Goal: Find specific page/section: Find specific page/section

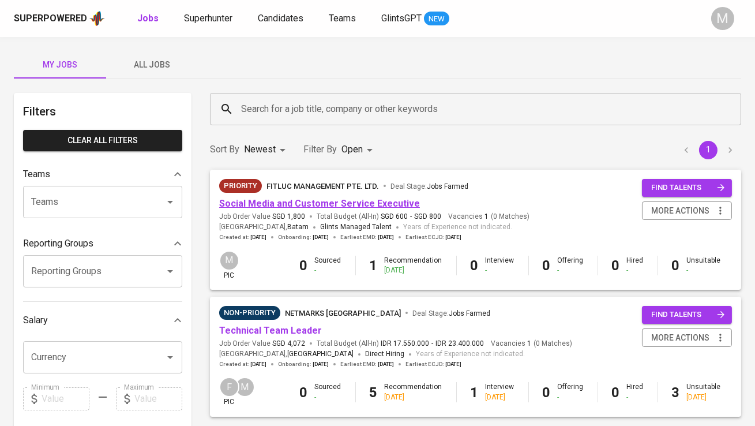
click at [278, 202] on link "Social Media and Customer Service Executive" at bounding box center [319, 203] width 201 height 11
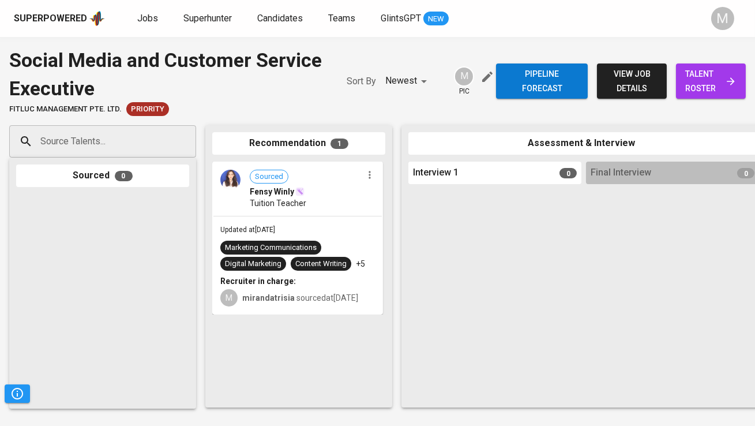
click at [690, 96] on link "talent roster" at bounding box center [711, 80] width 70 height 35
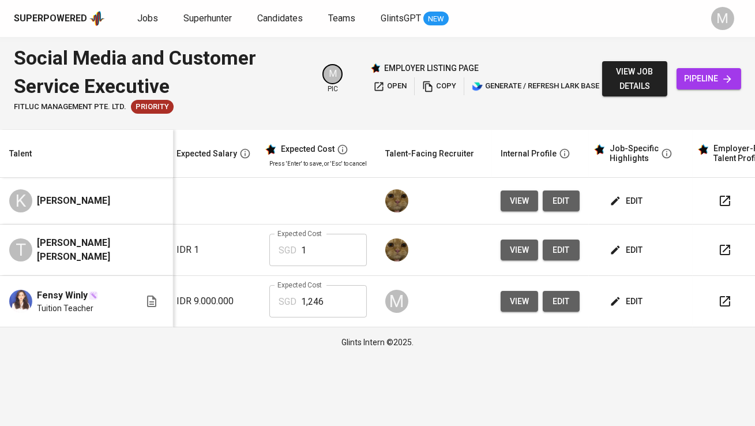
scroll to position [0, 232]
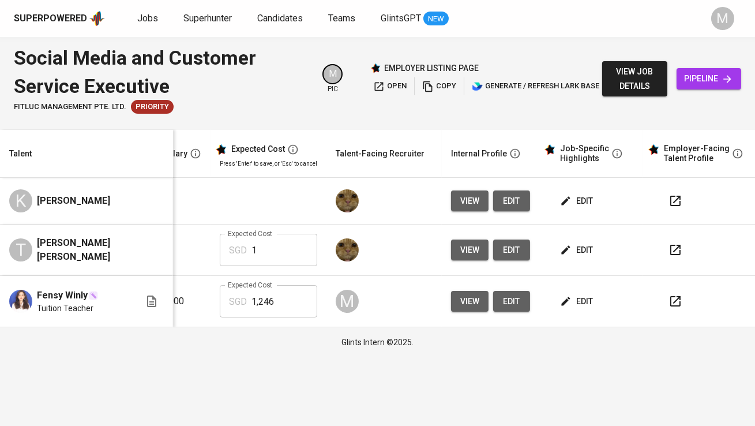
click at [582, 245] on span "edit" at bounding box center [578, 250] width 31 height 14
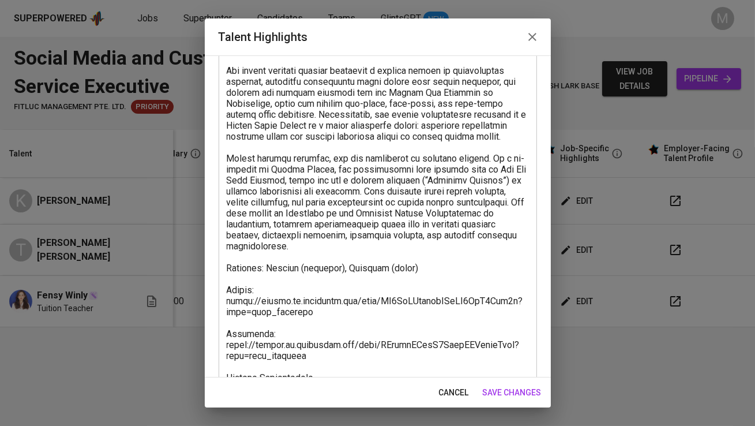
scroll to position [213, 0]
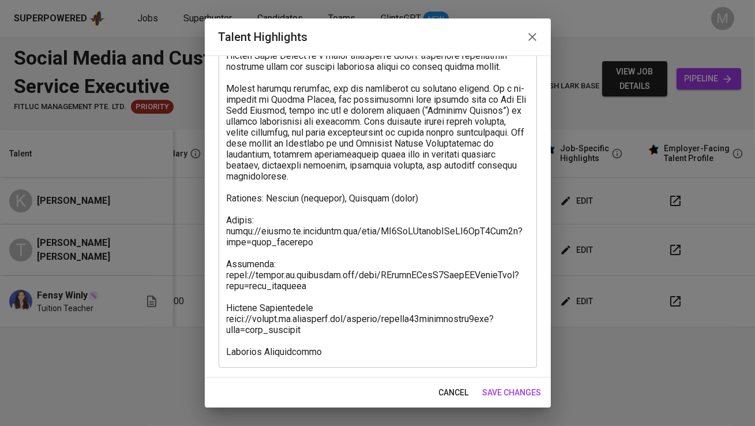
click at [462, 396] on span "cancel" at bounding box center [454, 393] width 30 height 14
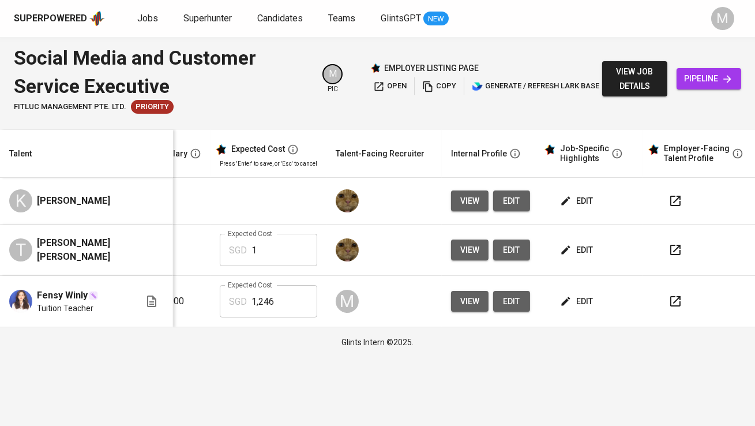
click at [575, 202] on span "edit" at bounding box center [578, 201] width 31 height 14
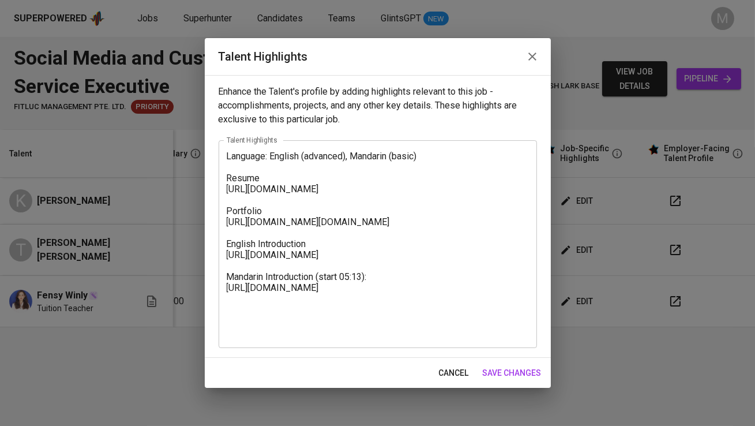
click at [448, 367] on span "cancel" at bounding box center [454, 373] width 30 height 14
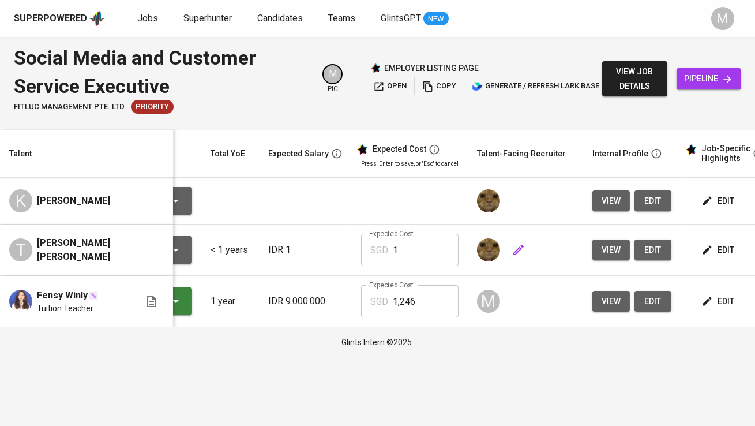
scroll to position [0, 0]
